Goal: Task Accomplishment & Management: Manage account settings

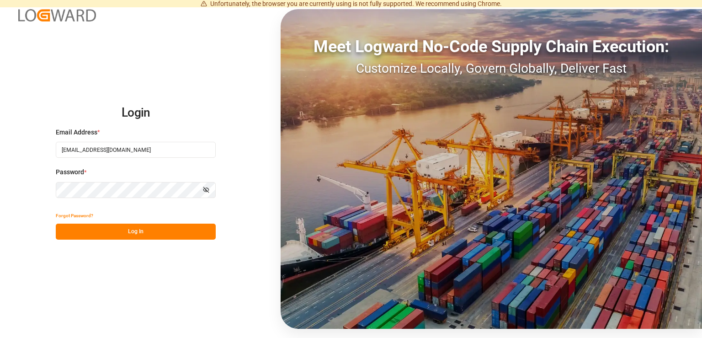
click at [142, 233] on button "Log In" at bounding box center [136, 231] width 160 height 16
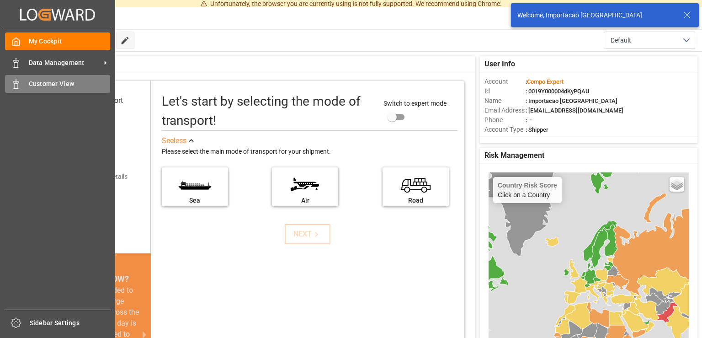
click at [18, 86] on icon at bounding box center [15, 83] width 9 height 9
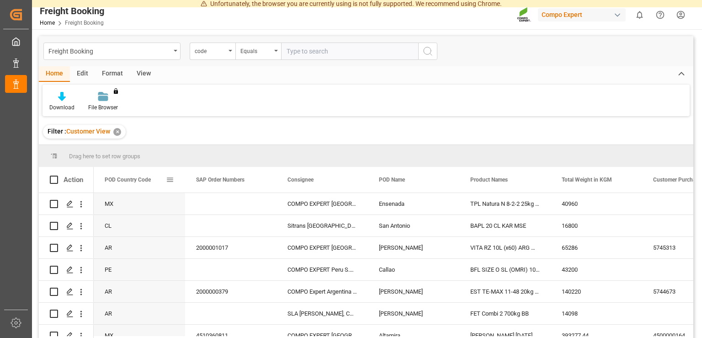
click at [170, 183] on span at bounding box center [170, 179] width 8 height 8
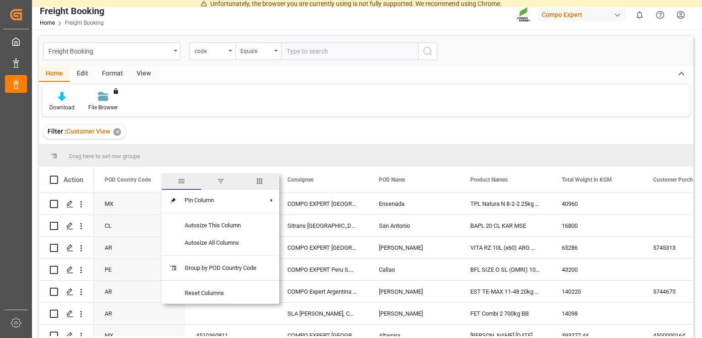
click at [215, 181] on span "filter" at bounding box center [220, 181] width 39 height 16
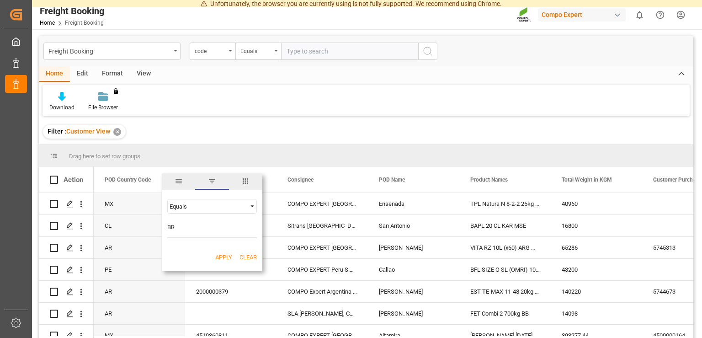
type input "BR"
click at [228, 254] on button "Apply" at bounding box center [223, 257] width 17 height 9
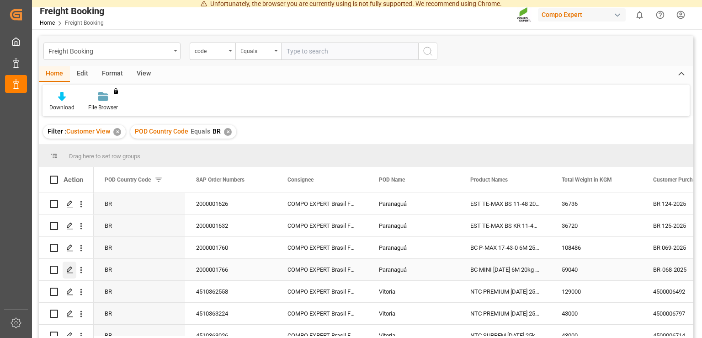
click at [75, 271] on div "Press SPACE to select this row." at bounding box center [70, 269] width 14 height 17
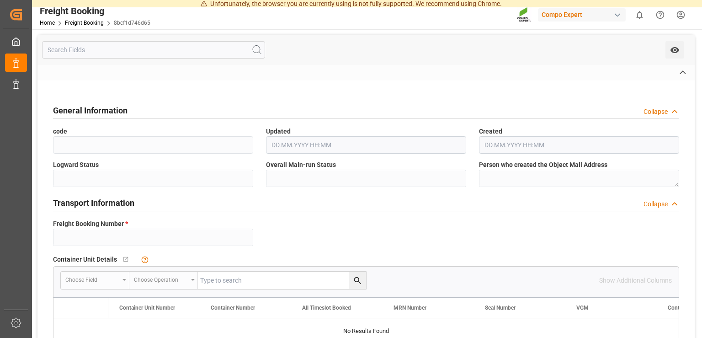
type input "6200000646"
type textarea "BR-068-2025"
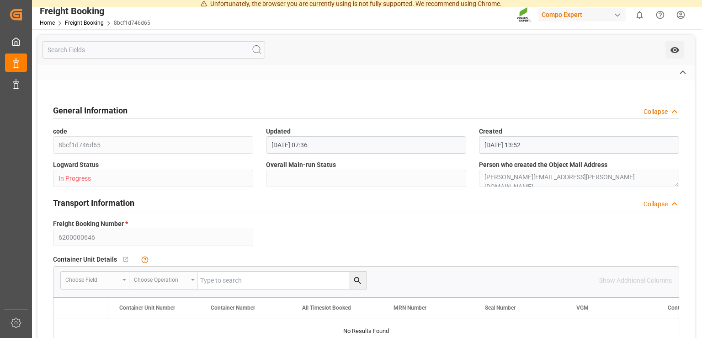
type input "2000001766"
type textarea "4100005753; 4100005752"
type textarea "ZSEA"
type input "[DATE] 01:00"
type input "COSU"
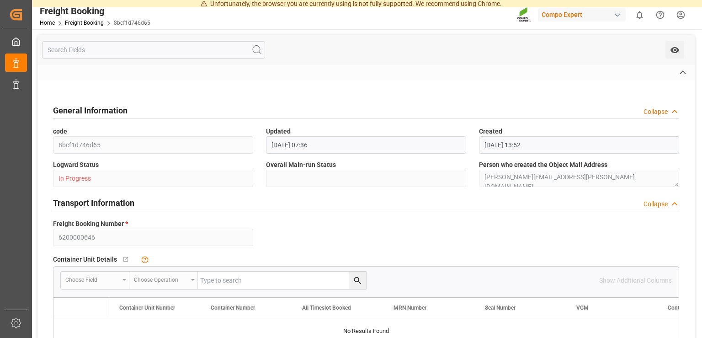
type input "Cosco"
type input "COSCO Shipping Co. Ltd."
type input "6432224141"
type input "[DATE] 01:00"
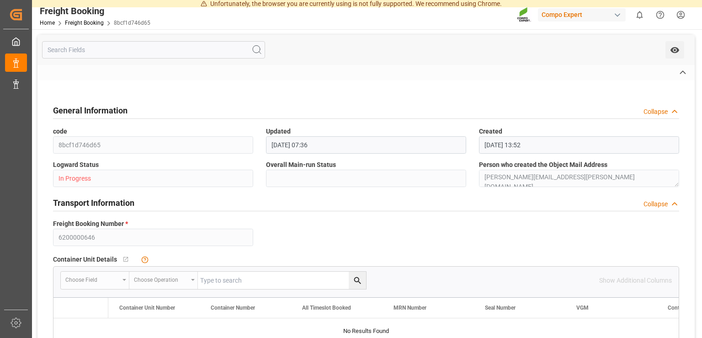
type input "[PERSON_NAME]"
type input "9262118"
type input "NLRTM"
type input "[GEOGRAPHIC_DATA]"
type input "BRPNG"
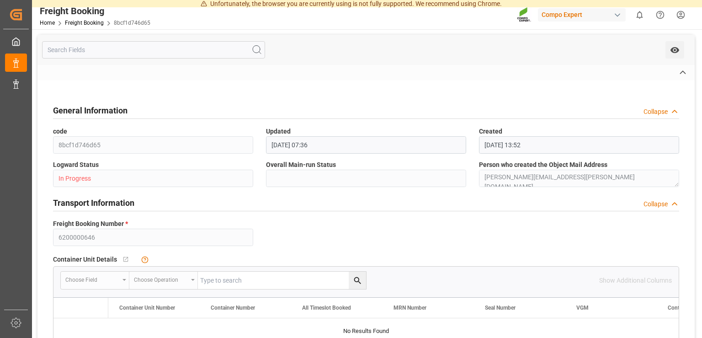
type input "Paranaguá"
type textarea "CIF"
type textarea "SP_EWM"
type textarea "BC MINI [DATE] 6M 20kg (x48) BR MTO"
type textarea "4585202004"
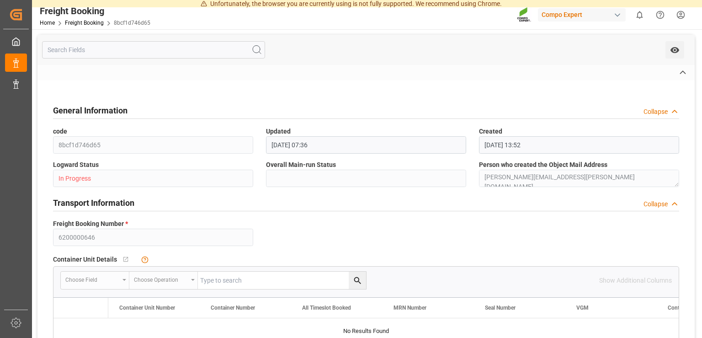
type input "0"
type input "[DATE] 15:52"
type input "[DATE] 15:53"
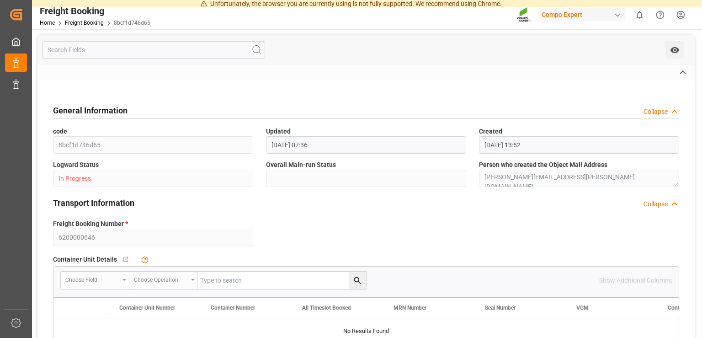
type input "[DATE] 09:35"
type input "59040"
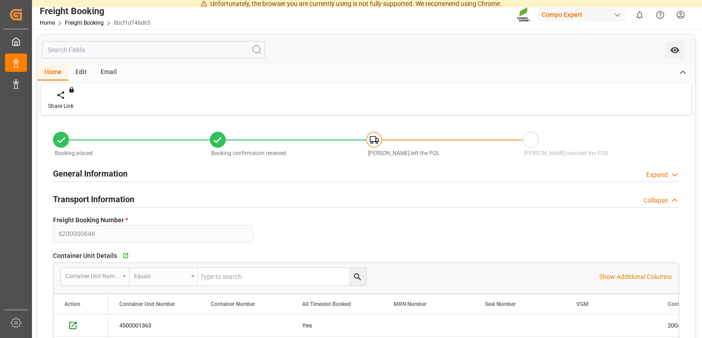
click at [609, 145] on div "[PERSON_NAME] reached the POD" at bounding box center [601, 145] width 157 height 26
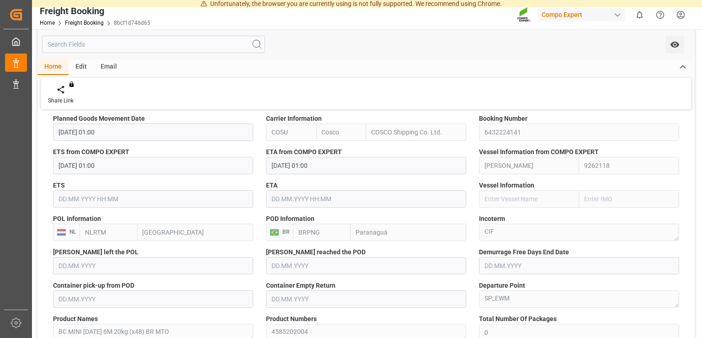
scroll to position [553, 0]
